Goal: Obtain resource: Obtain resource

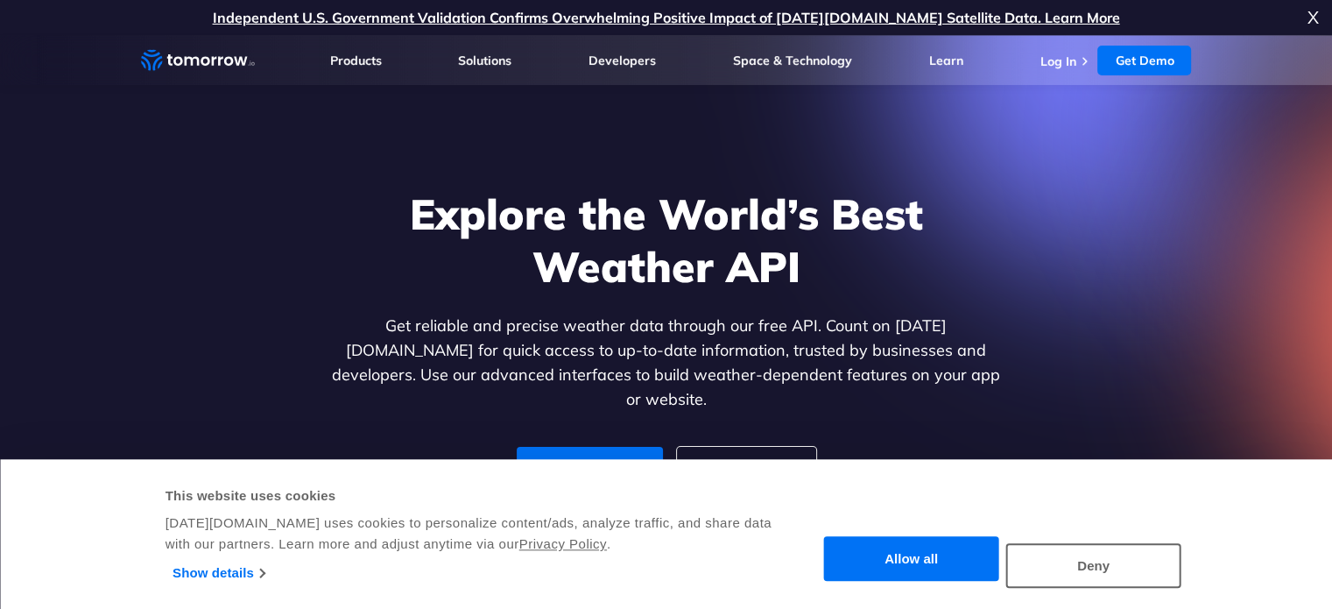
click at [933, 560] on button "Allow all" at bounding box center [911, 559] width 175 height 45
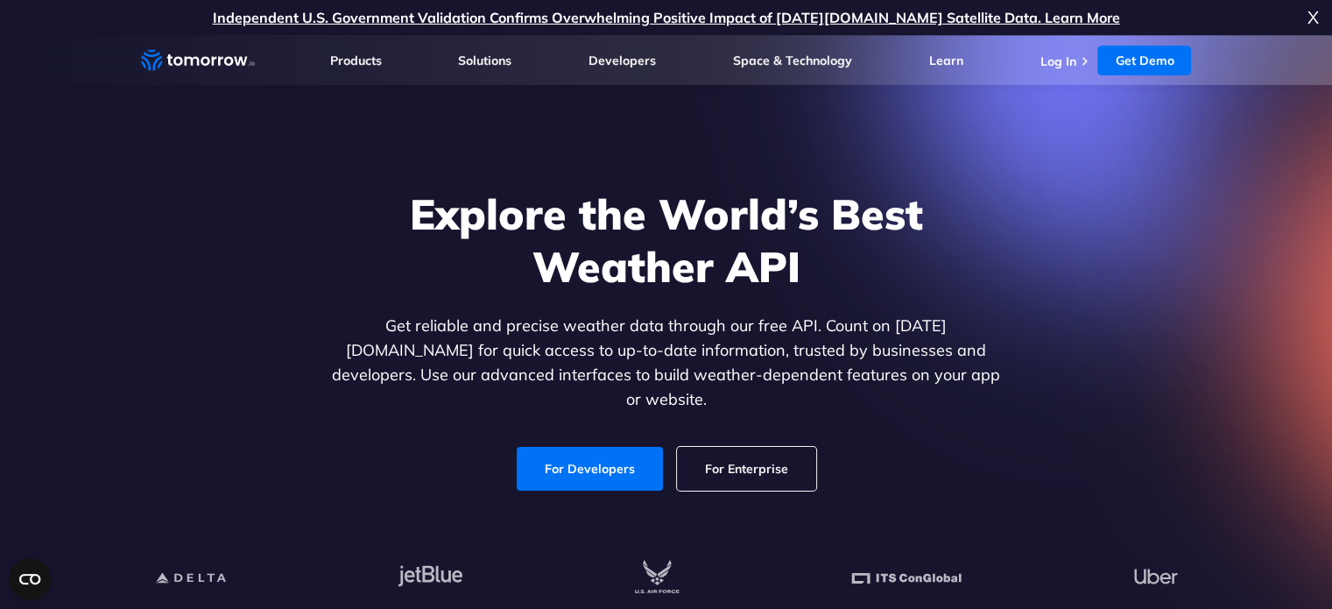
drag, startPoint x: 609, startPoint y: 451, endPoint x: 594, endPoint y: 419, distance: 35.2
click at [609, 451] on link "For Developers" at bounding box center [590, 469] width 146 height 44
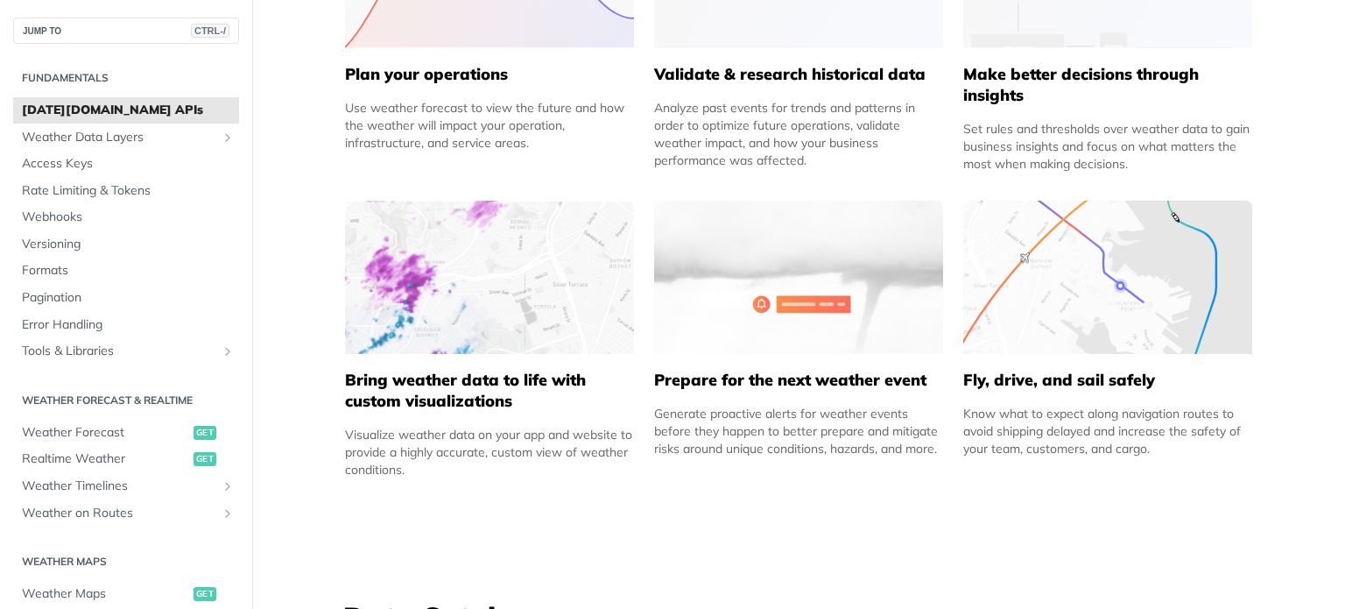
scroll to position [970, 0]
click at [194, 433] on span "get" at bounding box center [205, 433] width 23 height 14
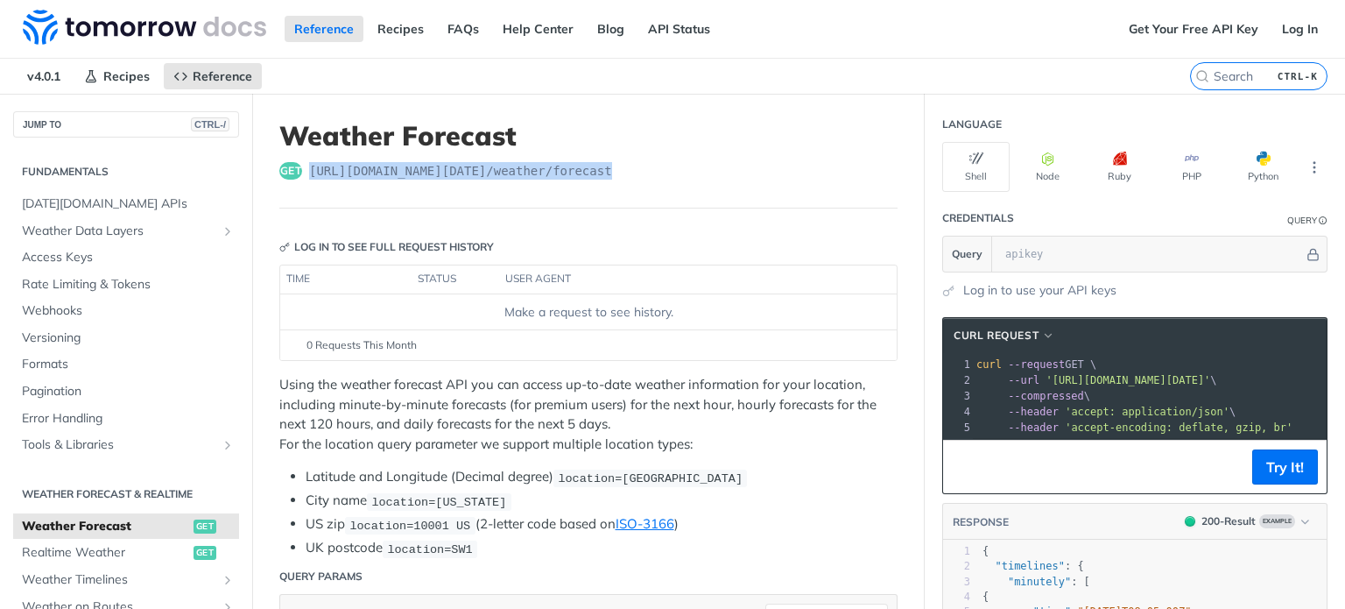
drag, startPoint x: 625, startPoint y: 166, endPoint x: 308, endPoint y: 163, distance: 317.0
click at [308, 163] on div "get [URL][DOMAIN_NAME][DATE] /weather/forecast" at bounding box center [588, 171] width 618 height 18
click at [307, 189] on header "Weather Forecast get [URL][DOMAIN_NAME][DATE] /weather/forecast" at bounding box center [588, 164] width 618 height 88
click at [297, 171] on span "get" at bounding box center [290, 171] width 23 height 18
click at [290, 171] on span "get" at bounding box center [290, 171] width 23 height 18
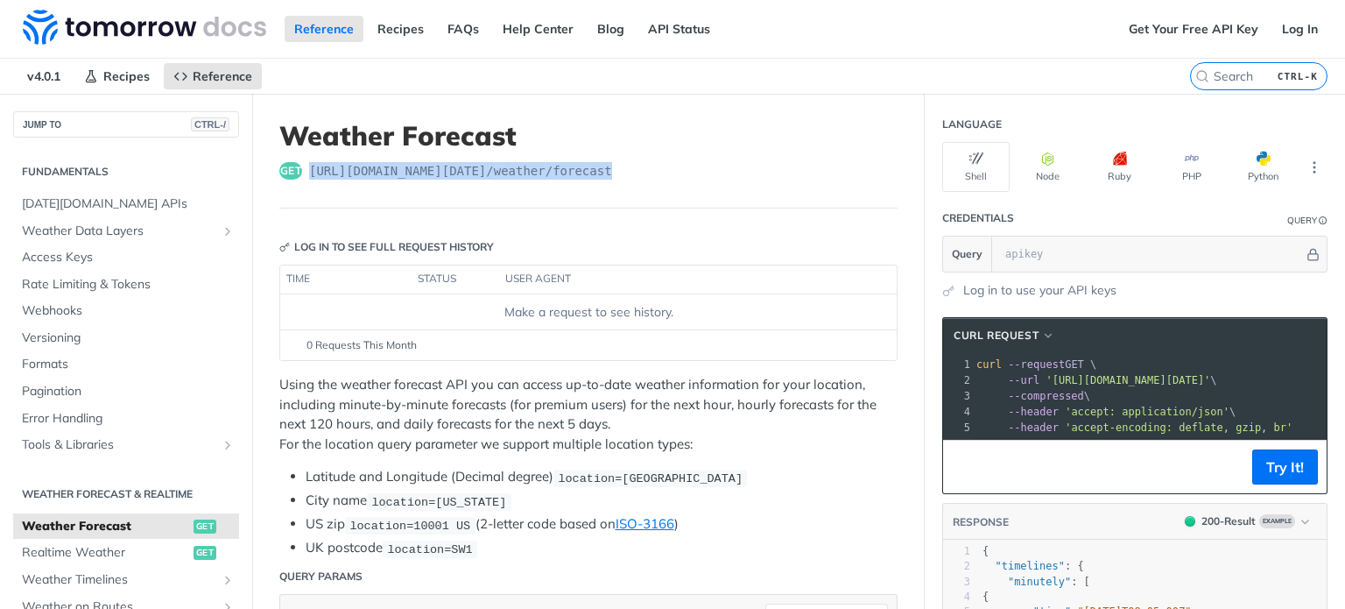
drag, startPoint x: 626, startPoint y: 168, endPoint x: 307, endPoint y: 157, distance: 318.9
click at [307, 157] on header "Weather Forecast get [URL][DOMAIN_NAME][DATE] /weather/forecast" at bounding box center [588, 164] width 618 height 88
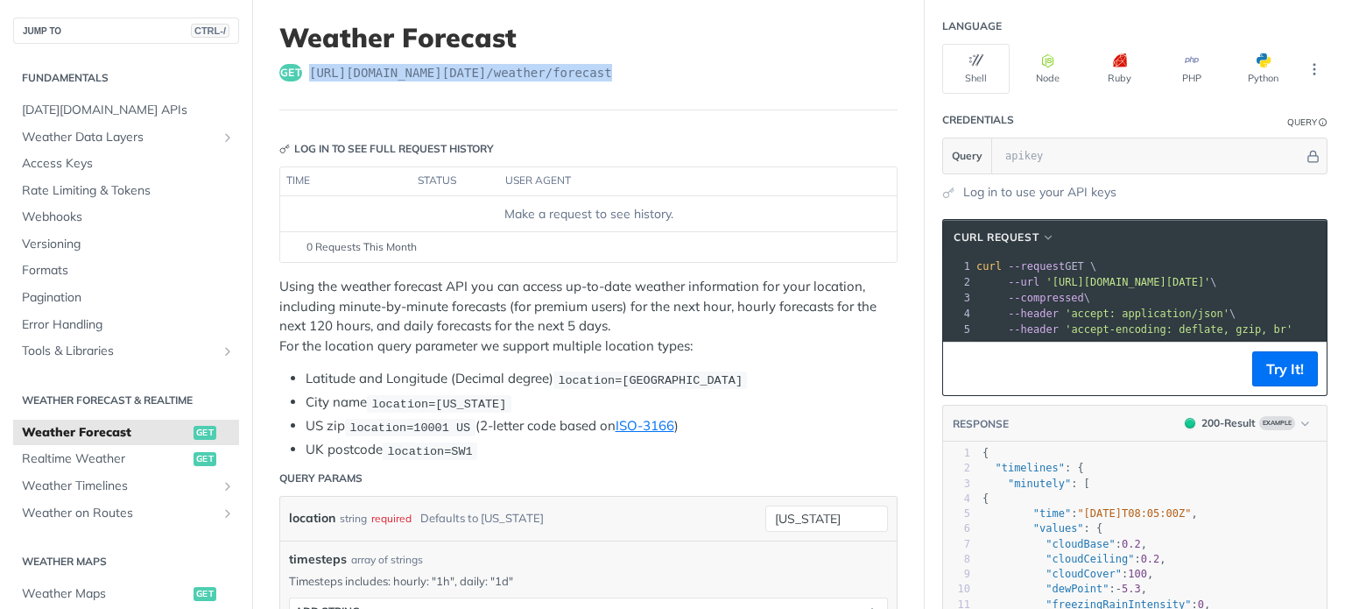
scroll to position [100, 0]
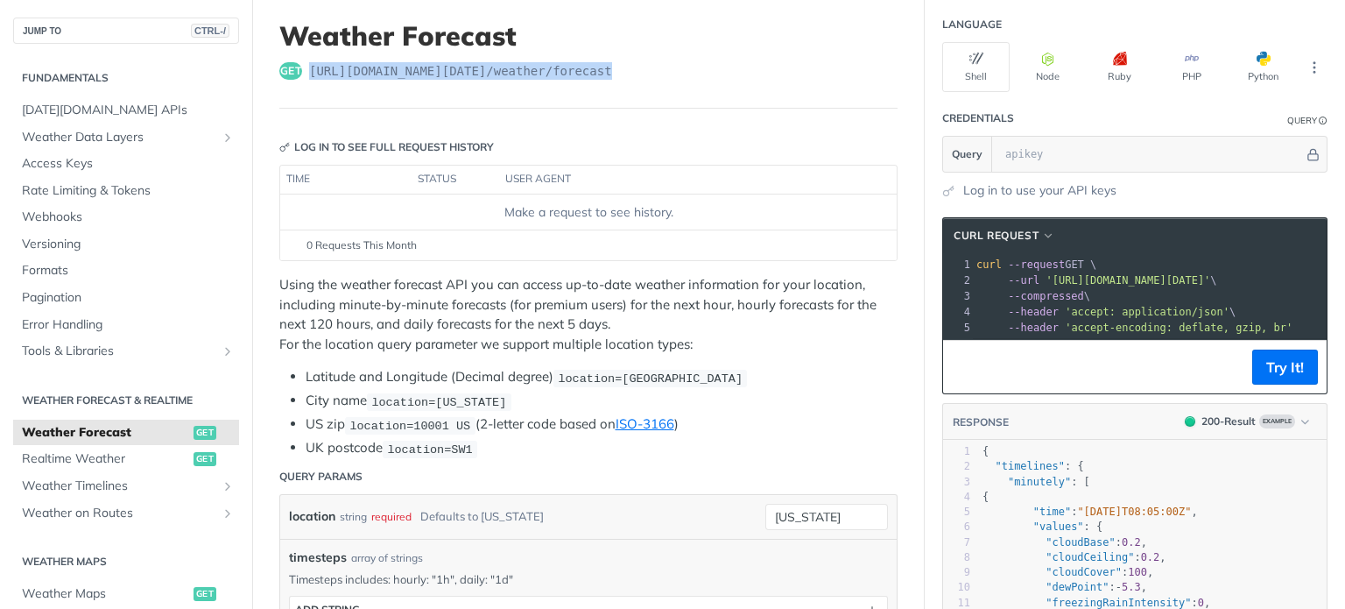
copy span "[URL][DOMAIN_NAME][DATE] /weather/forecast"
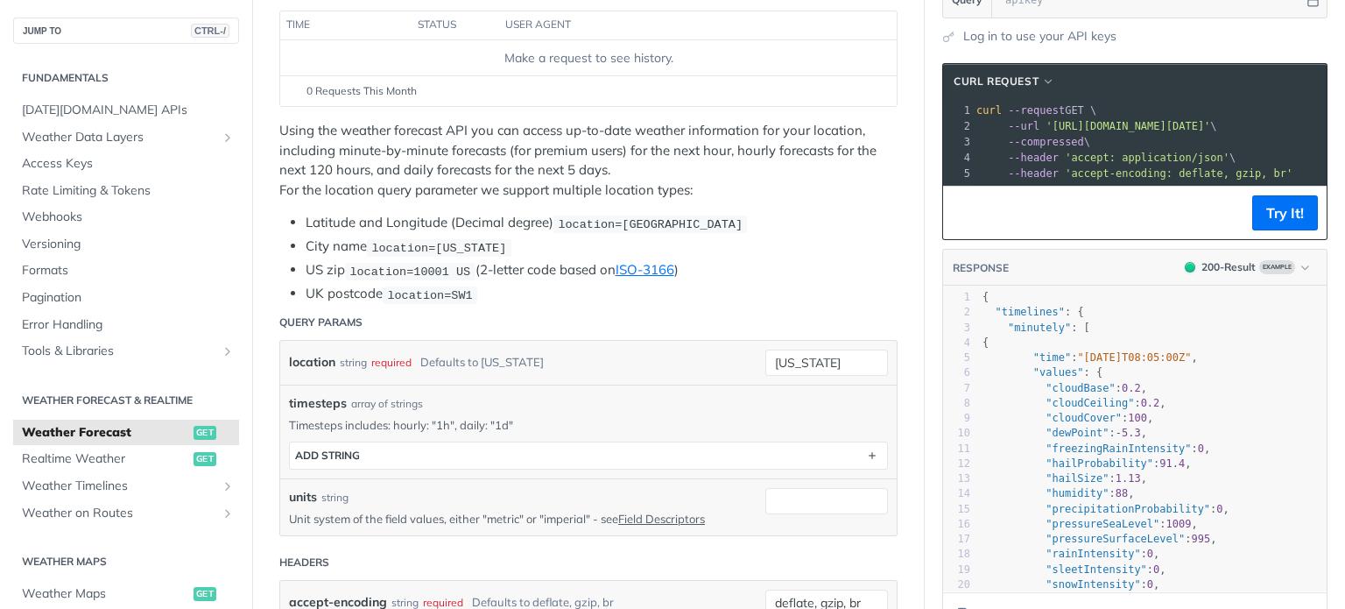
scroll to position [0, 0]
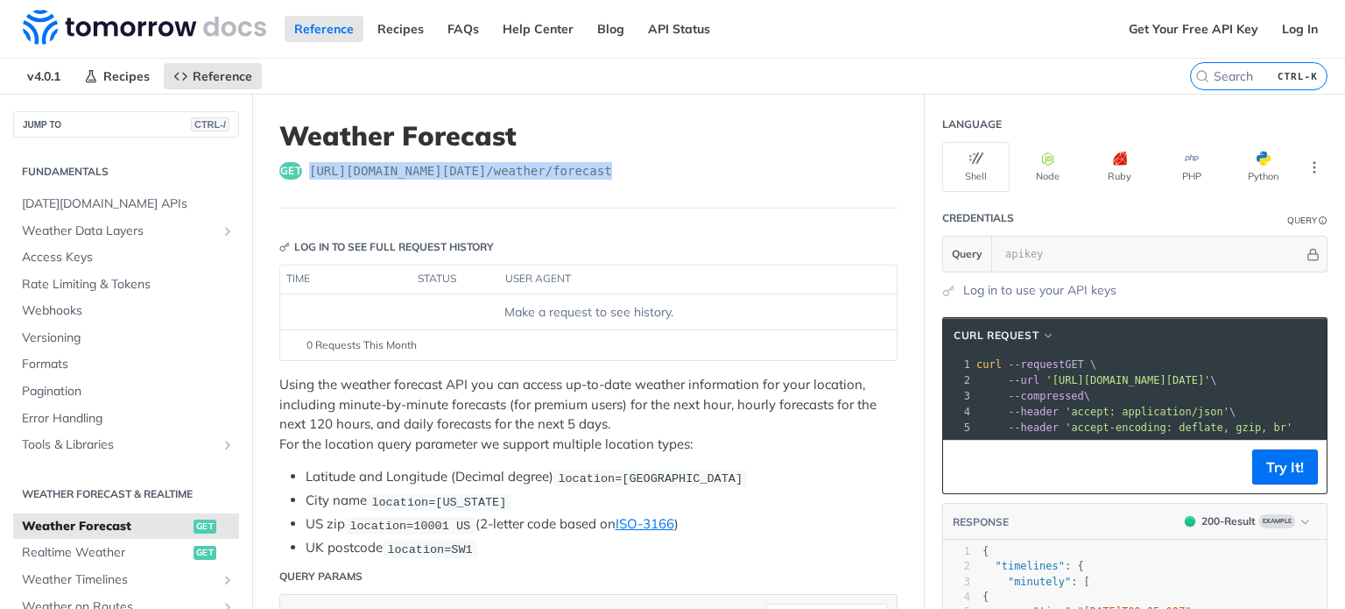
click at [470, 190] on header "Weather Forecast get [URL][DOMAIN_NAME][DATE] /weather/forecast" at bounding box center [588, 164] width 618 height 88
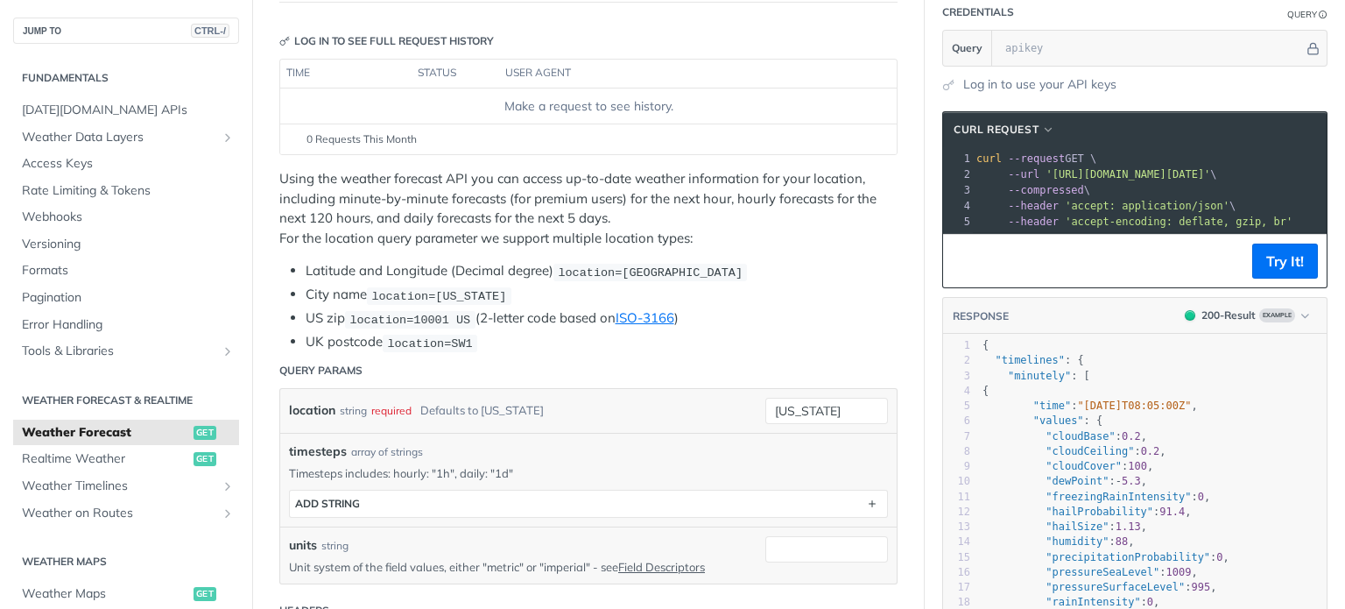
scroll to position [256, 0]
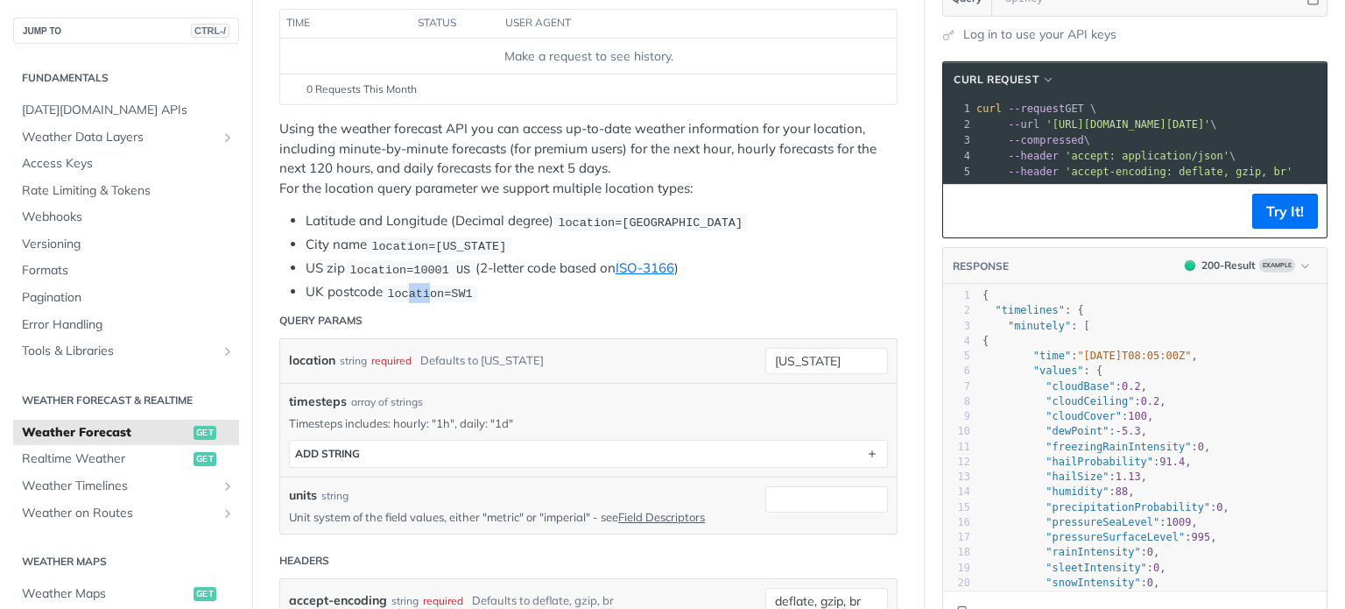
drag, startPoint x: 409, startPoint y: 290, endPoint x: 426, endPoint y: 251, distance: 42.3
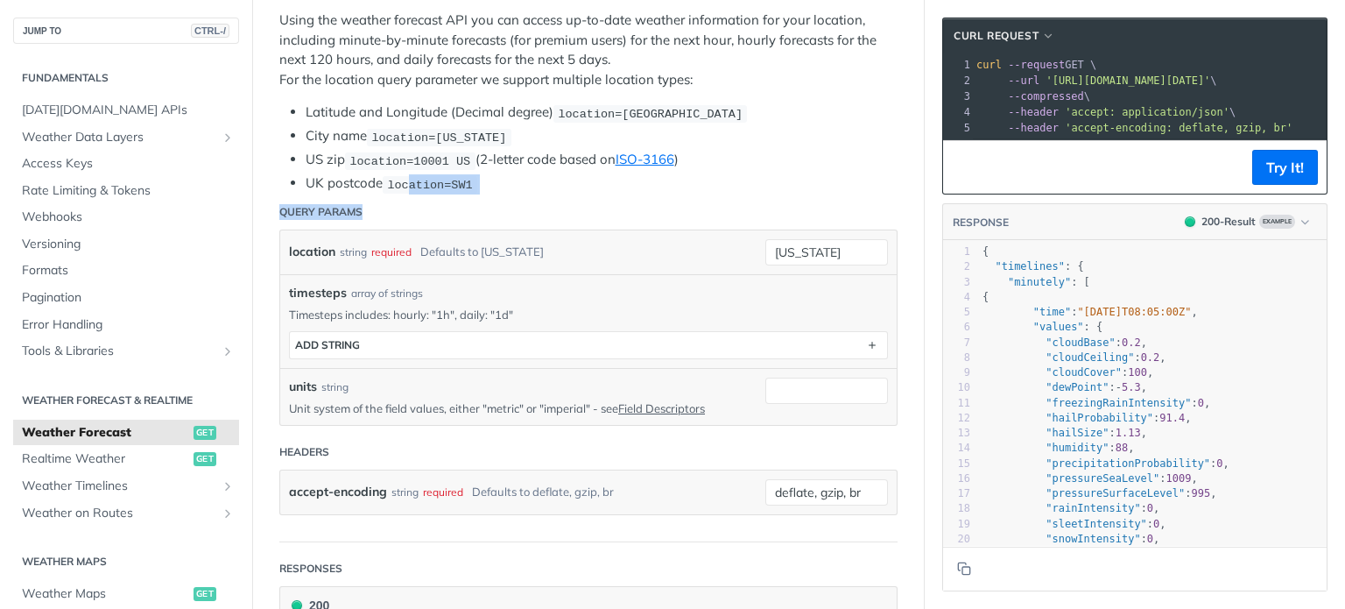
scroll to position [370, 0]
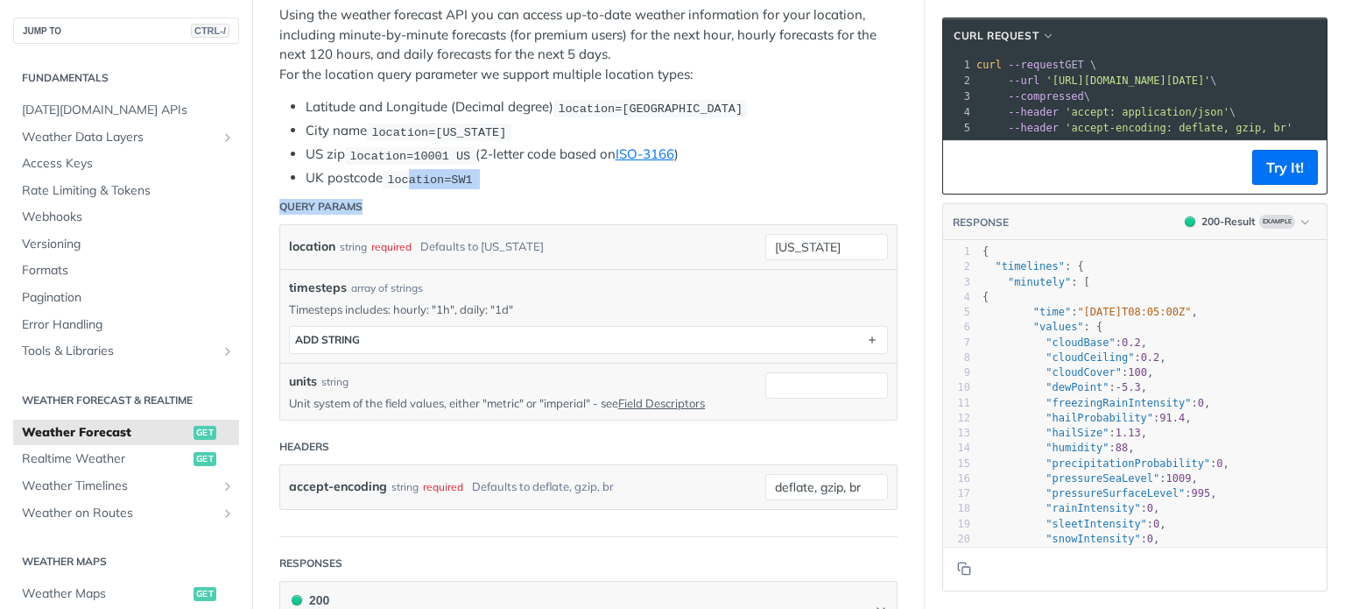
click at [562, 168] on li "UK postcode location=SW1" at bounding box center [602, 178] width 592 height 20
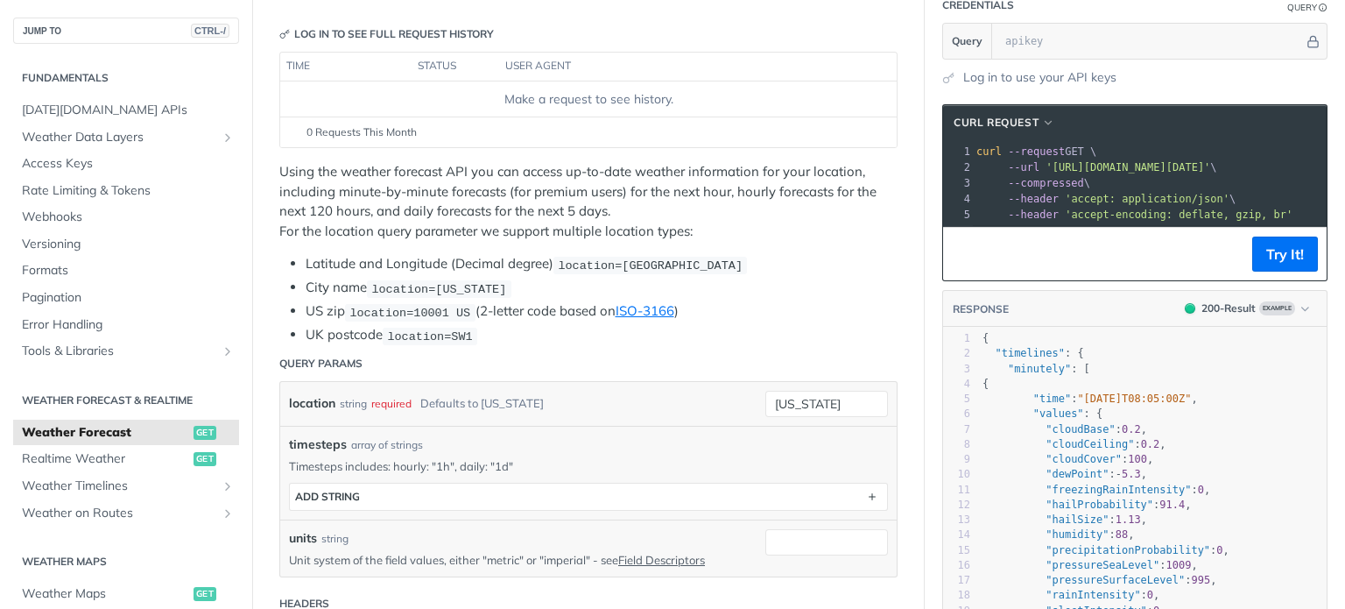
scroll to position [0, 0]
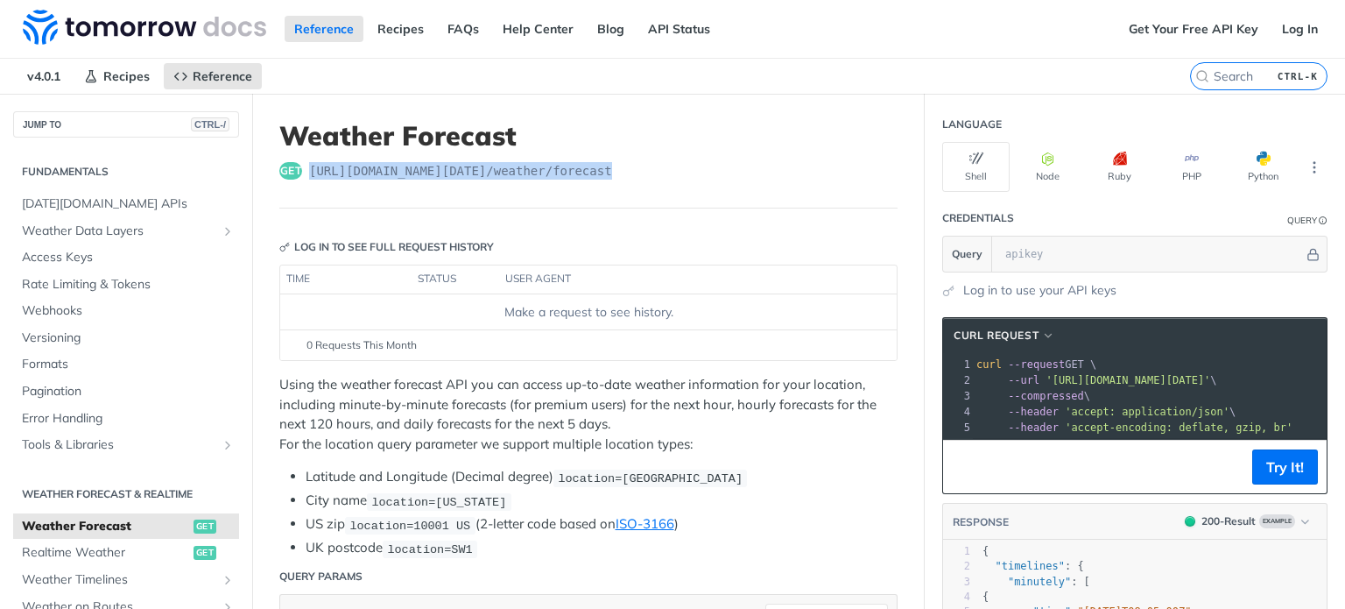
drag, startPoint x: 651, startPoint y: 180, endPoint x: 308, endPoint y: 173, distance: 343.3
click at [308, 173] on header "Weather Forecast get [URL][DOMAIN_NAME][DATE] /weather/forecast" at bounding box center [588, 164] width 618 height 88
copy span "[URL][DOMAIN_NAME][DATE] /weather/forecast"
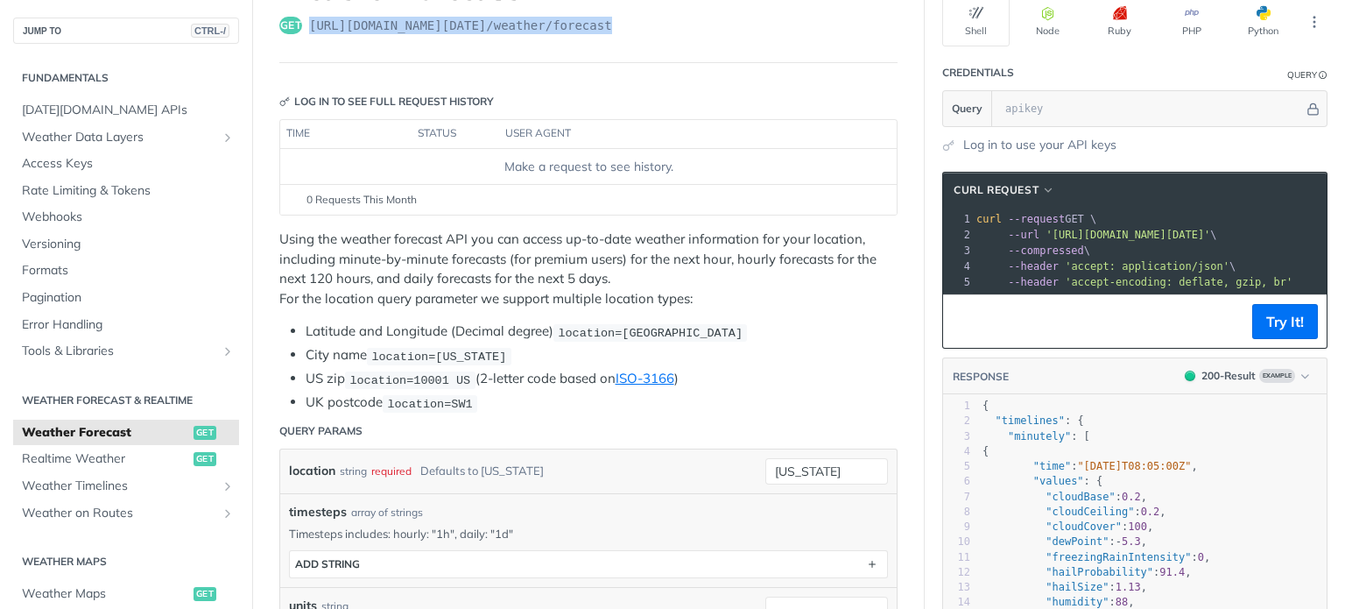
scroll to position [146, 0]
click at [137, 465] on span "Realtime Weather" at bounding box center [105, 459] width 167 height 18
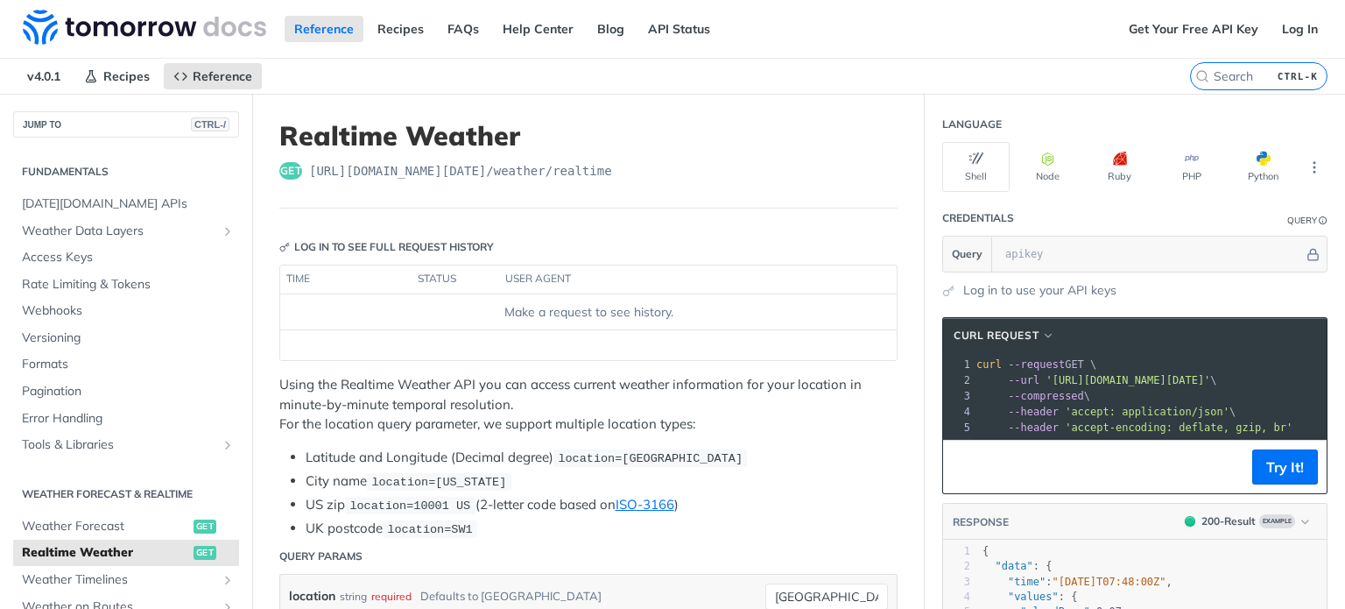
click at [633, 168] on div "get [URL][DOMAIN_NAME][DATE] /weather/realtime" at bounding box center [588, 171] width 618 height 18
drag, startPoint x: 630, startPoint y: 168, endPoint x: 304, endPoint y: 173, distance: 326.7
click at [304, 173] on div "get [URL][DOMAIN_NAME][DATE] /weather/realtime" at bounding box center [588, 171] width 618 height 18
copy div "[URL][DOMAIN_NAME][DATE] /weather/realtime"
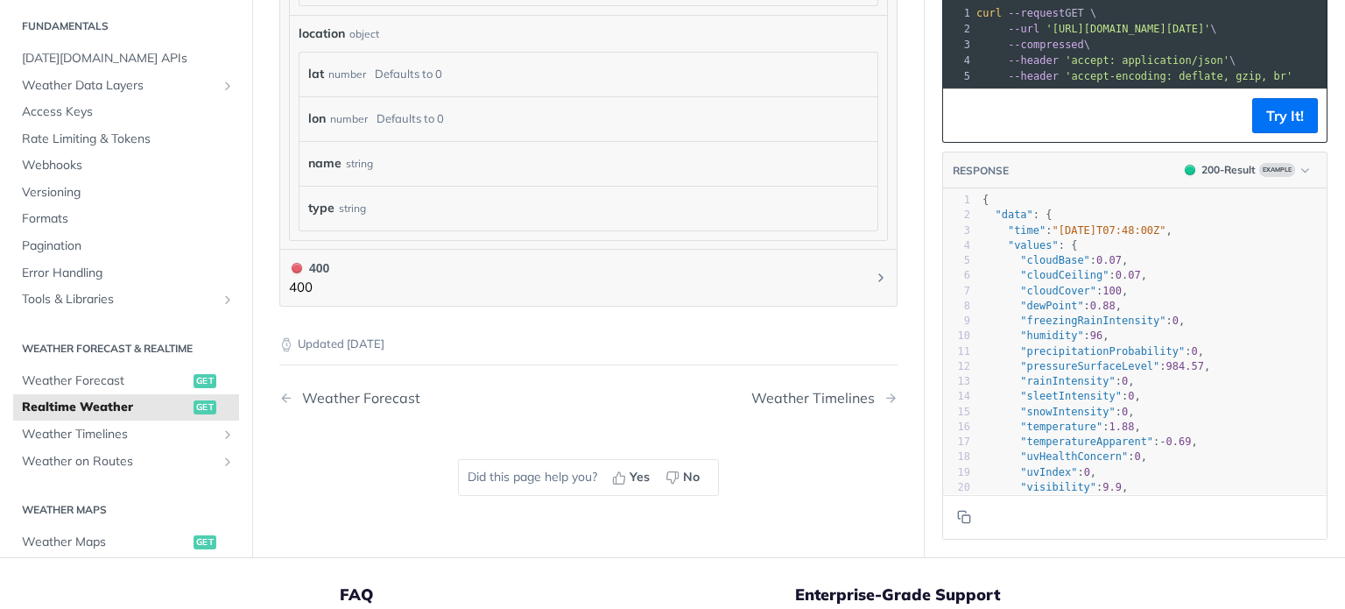
scroll to position [1123, 0]
click at [102, 374] on span "Weather Forecast" at bounding box center [105, 380] width 167 height 18
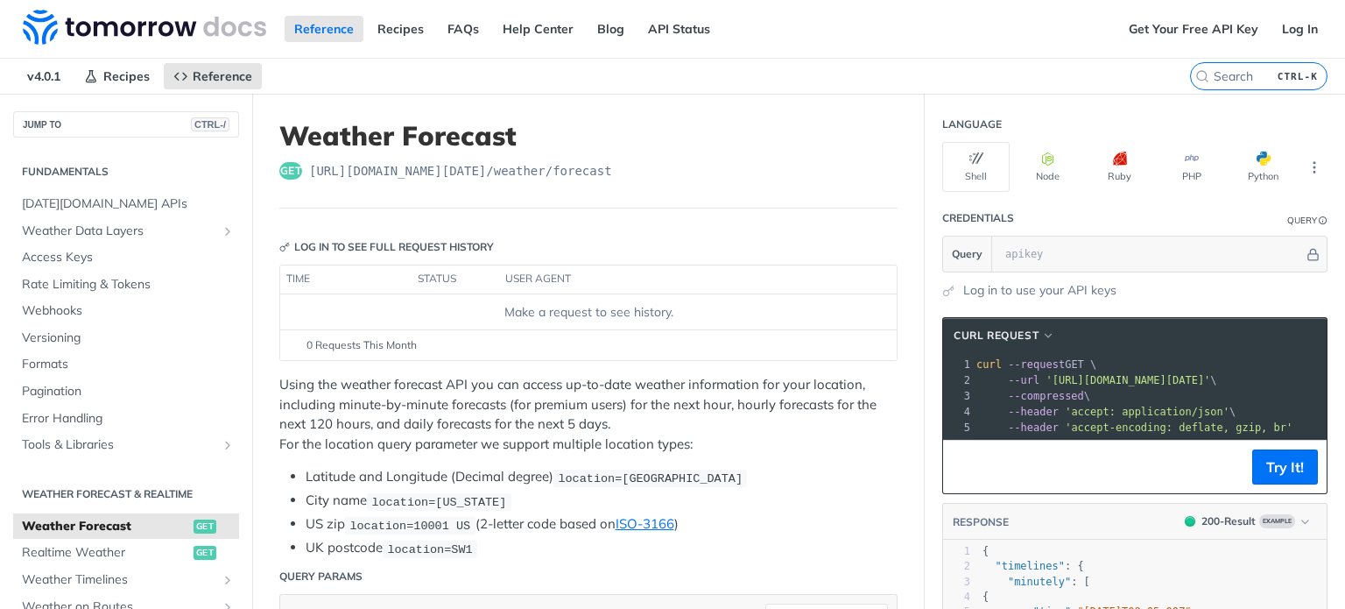
click at [609, 170] on div "get [URL][DOMAIN_NAME][DATE] /weather/forecast" at bounding box center [588, 171] width 618 height 18
click at [1087, 242] on input "text" at bounding box center [1150, 253] width 307 height 35
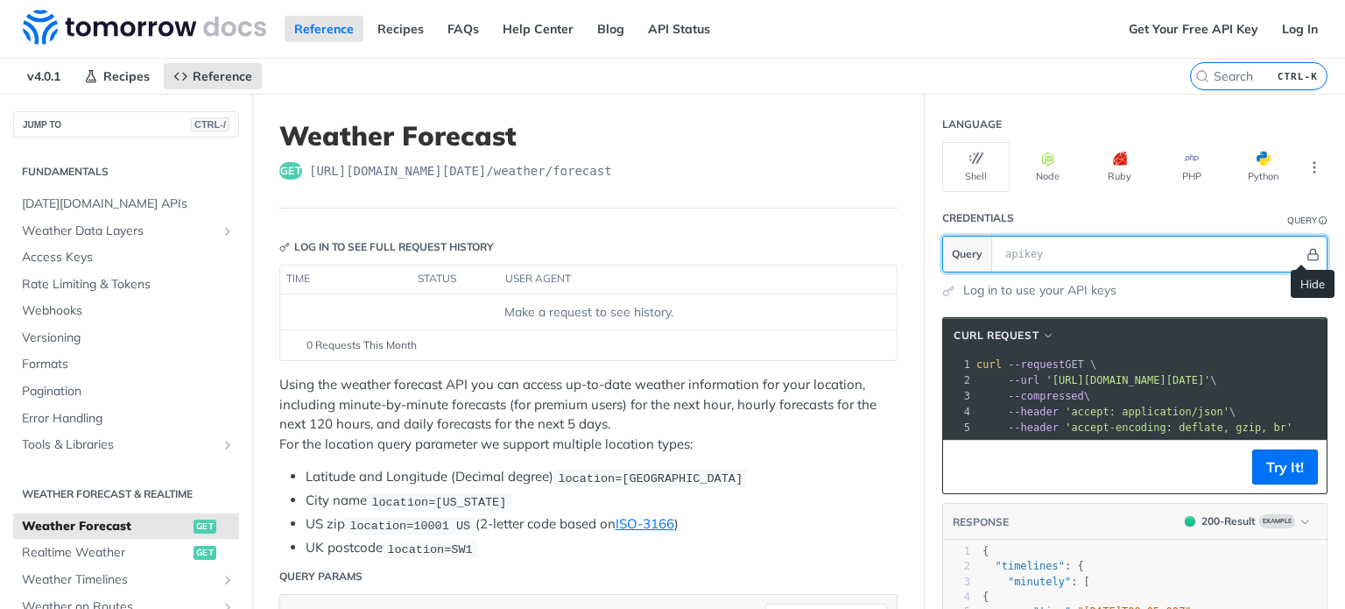
click at [1306, 250] on icon "Hide" at bounding box center [1312, 254] width 13 height 13
click at [1307, 250] on icon "Show" at bounding box center [1313, 254] width 13 height 13
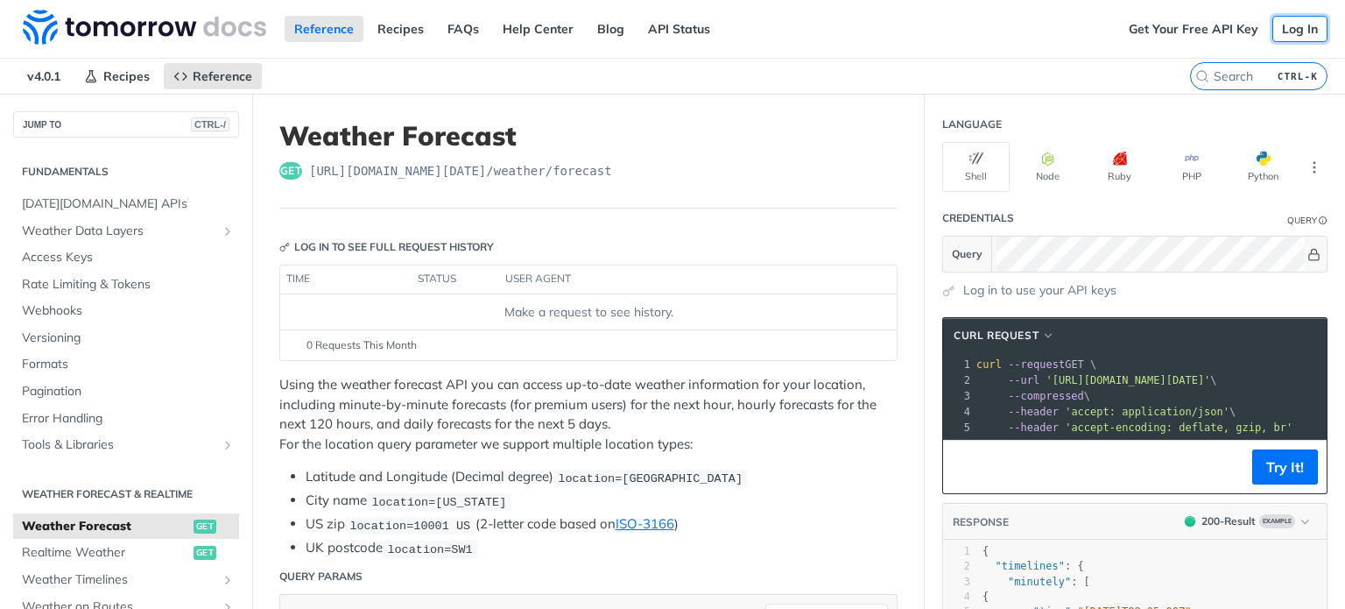
click at [1282, 31] on link "Log In" at bounding box center [1299, 29] width 55 height 26
click at [1187, 19] on link "Get Your Free API Key" at bounding box center [1193, 29] width 149 height 26
click at [1186, 34] on link "Get Your Free API Key" at bounding box center [1193, 29] width 149 height 26
click at [1285, 25] on link "Log In" at bounding box center [1299, 29] width 55 height 26
